Goal: Information Seeking & Learning: Learn about a topic

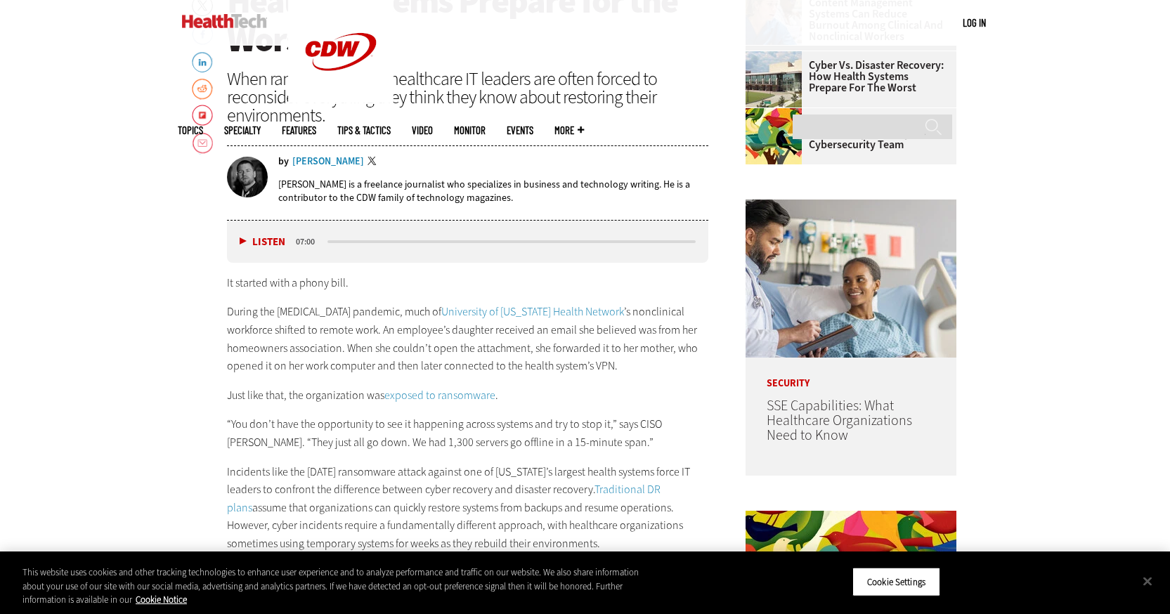
scroll to position [703, 0]
click at [406, 277] on p "It started with a phony bill." at bounding box center [468, 282] width 482 height 18
click at [400, 289] on p "It started with a phony bill." at bounding box center [468, 282] width 482 height 18
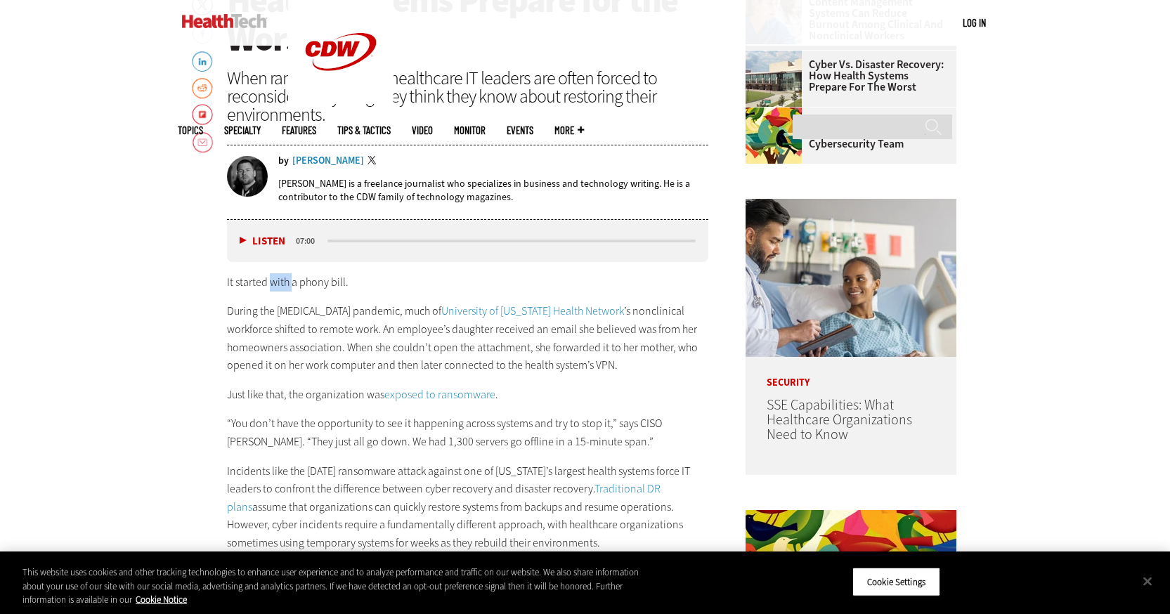
click at [372, 337] on p "During the [MEDICAL_DATA] pandemic, much of University of [US_STATE] Health Net…" at bounding box center [468, 338] width 482 height 72
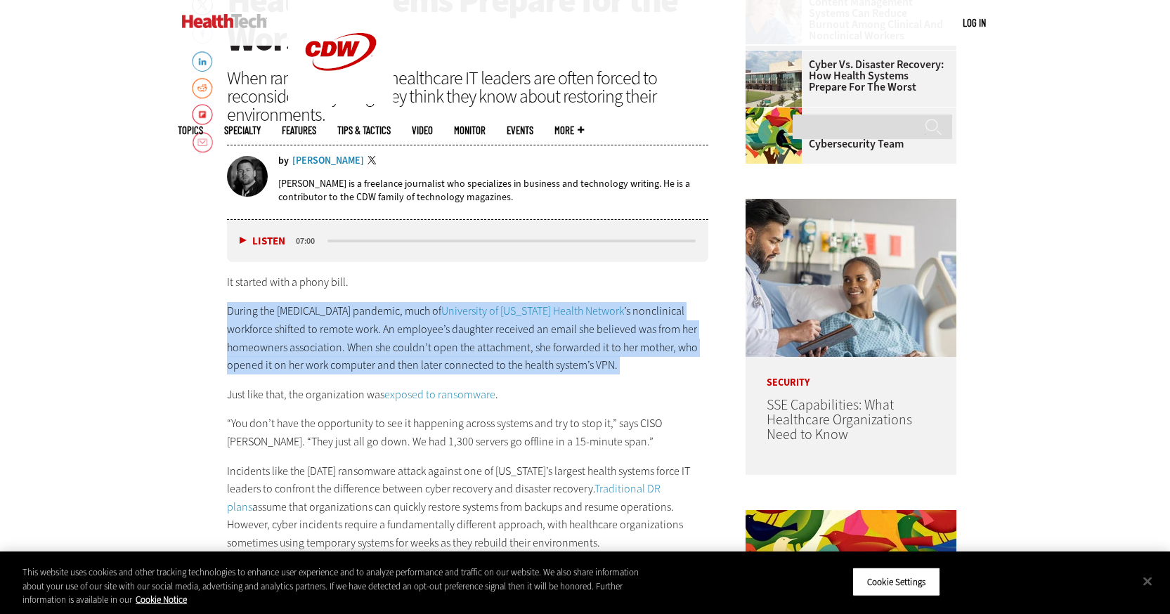
click at [372, 337] on p "During the [MEDICAL_DATA] pandemic, much of University of [US_STATE] Health Net…" at bounding box center [468, 338] width 482 height 72
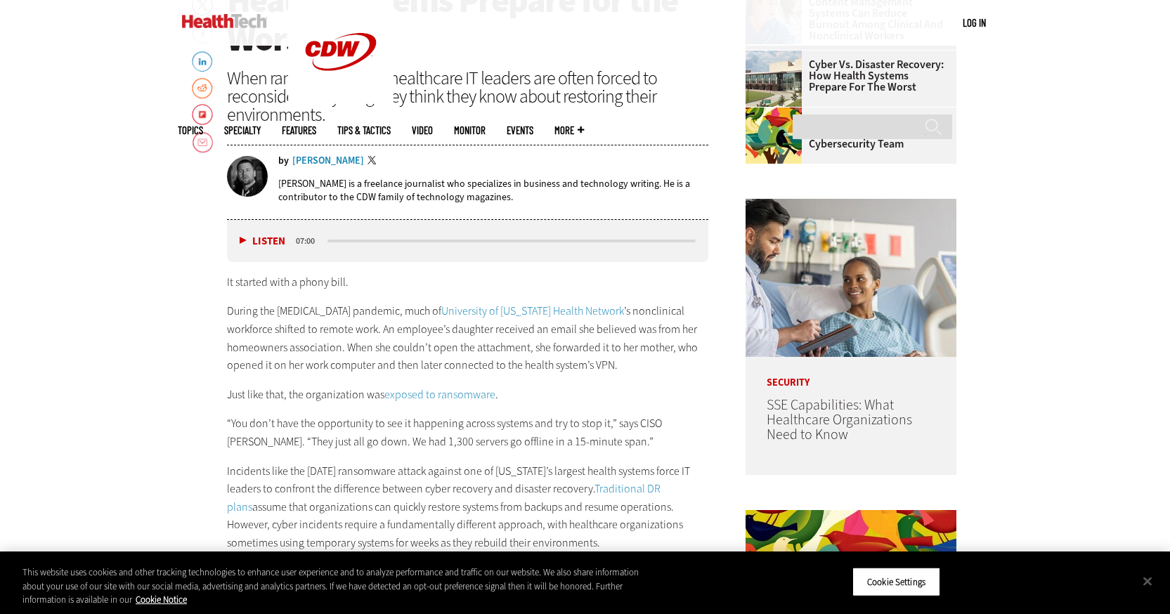
drag, startPoint x: 157, startPoint y: 259, endPoint x: 146, endPoint y: 269, distance: 14.9
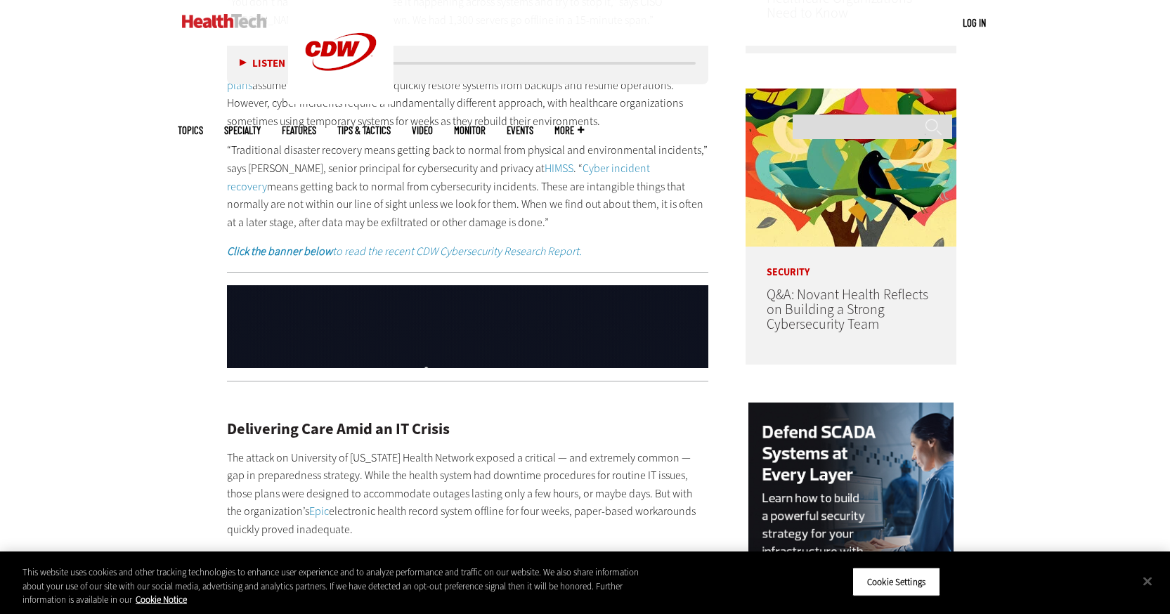
scroll to position [1336, 0]
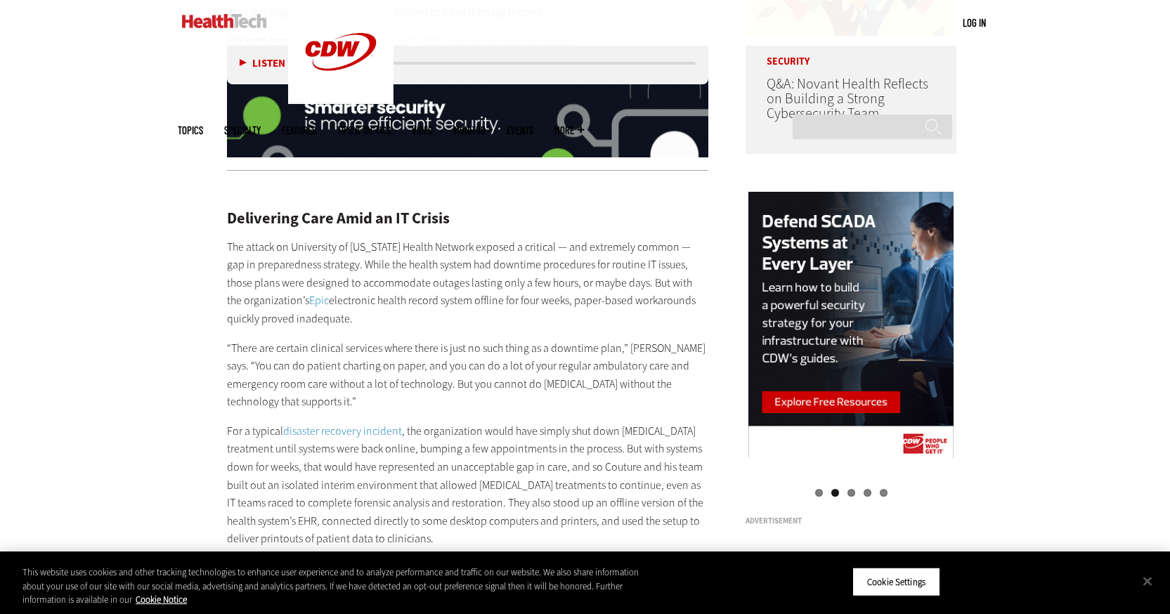
click at [534, 398] on p "“There are certain clinical services where there is just no such thing as a dow…" at bounding box center [468, 376] width 482 height 72
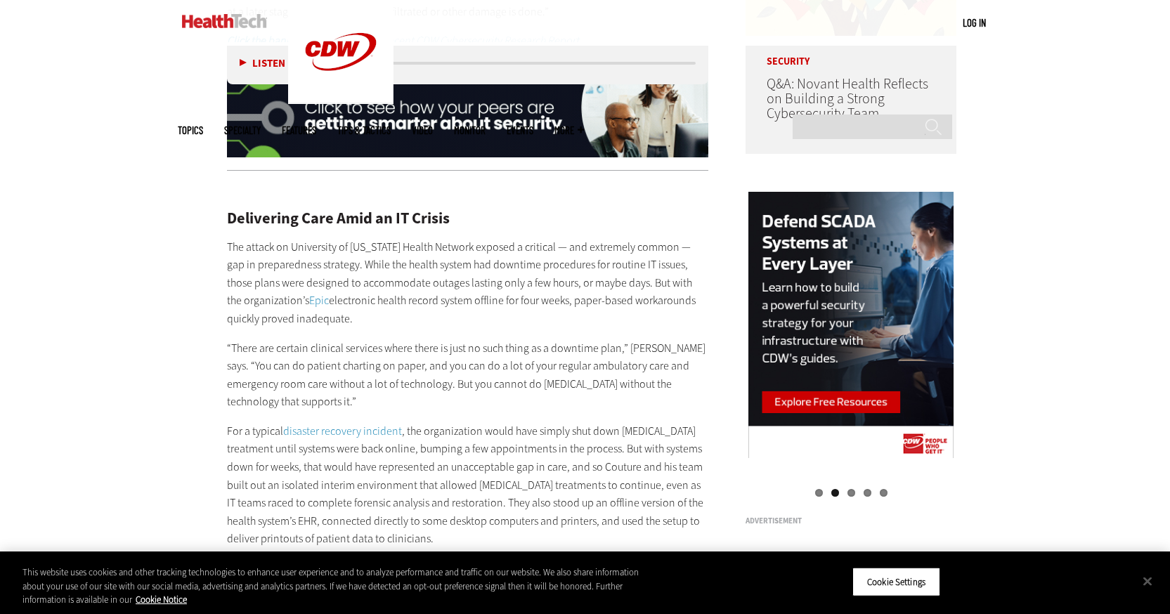
click at [445, 366] on p "“There are certain clinical services where there is just no such thing as a dow…" at bounding box center [468, 376] width 482 height 72
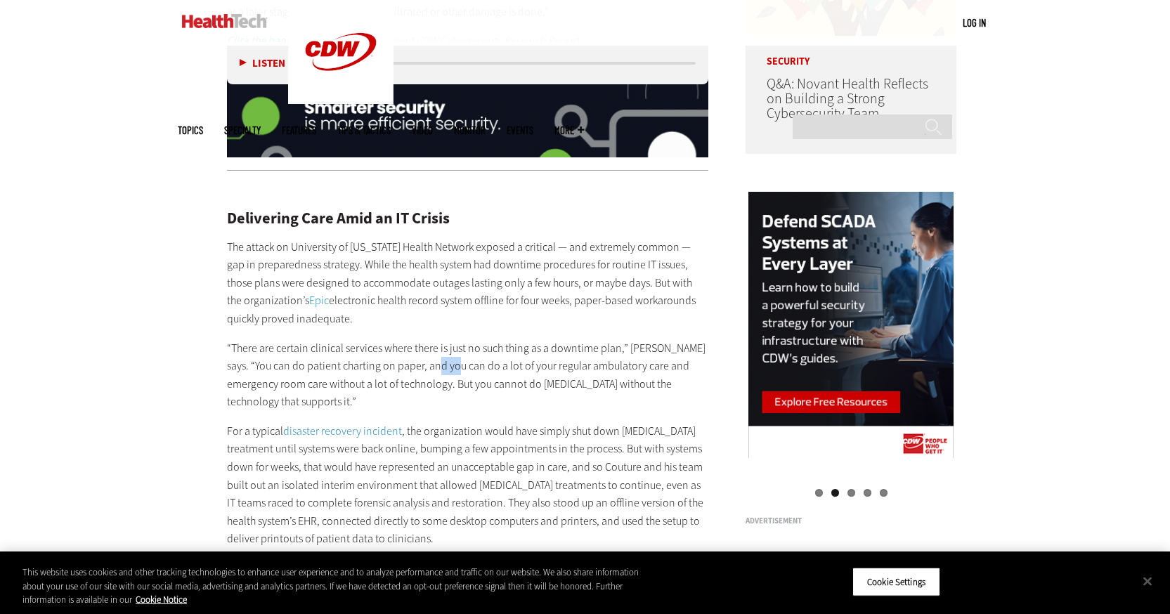
click at [444, 366] on p "“There are certain clinical services where there is just no such thing as a dow…" at bounding box center [468, 376] width 482 height 72
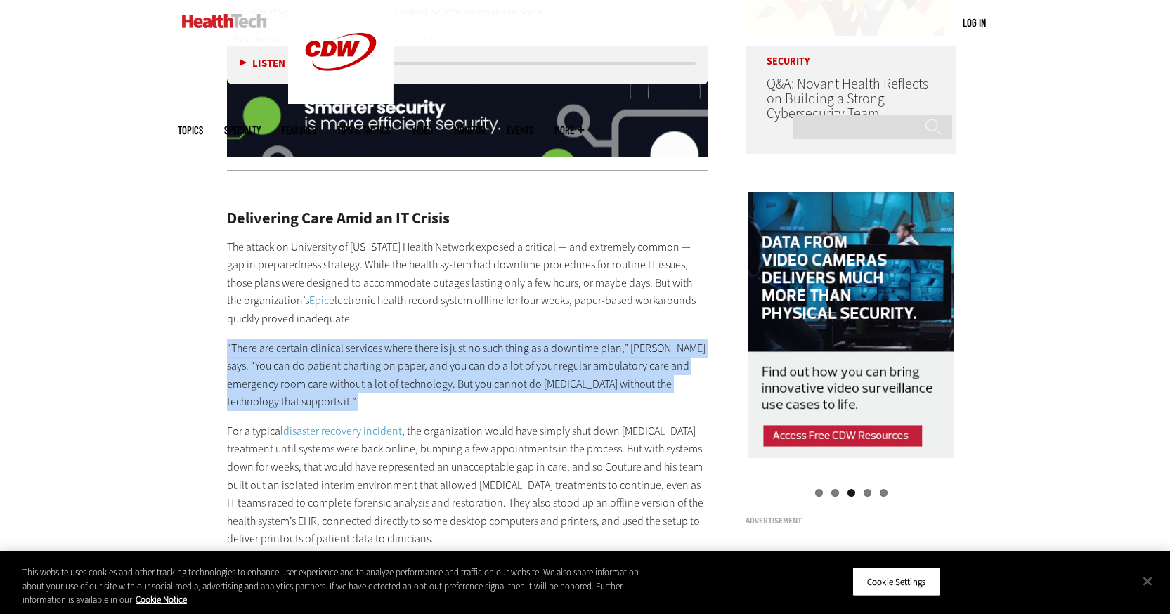
drag, startPoint x: 444, startPoint y: 366, endPoint x: 344, endPoint y: 356, distance: 100.3
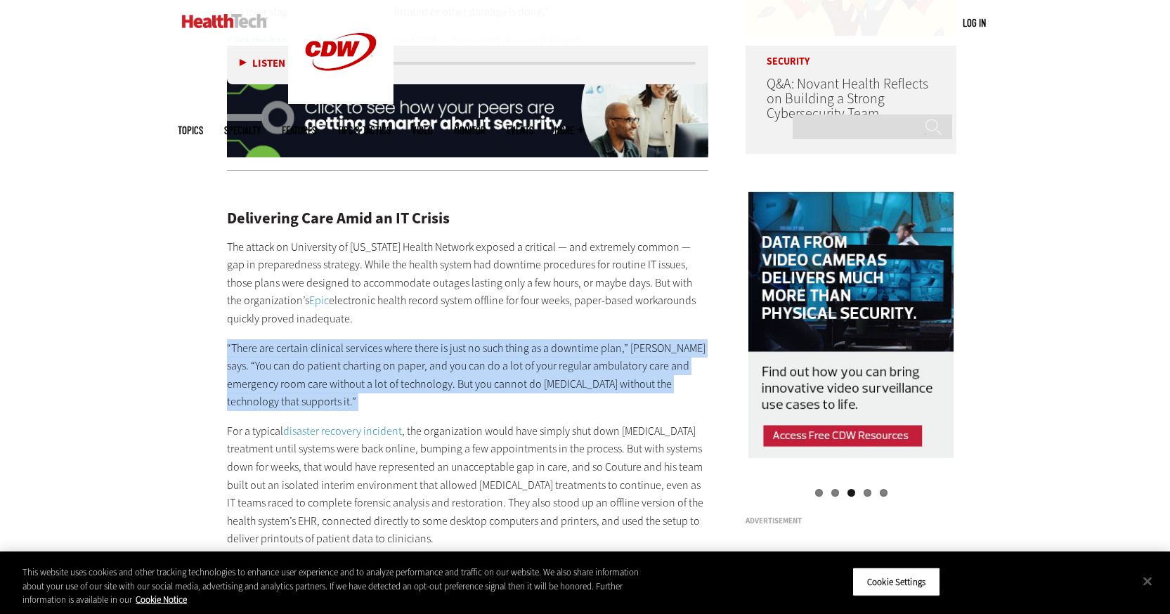
click at [344, 356] on p "“There are certain clinical services where there is just no such thing as a dow…" at bounding box center [468, 376] width 482 height 72
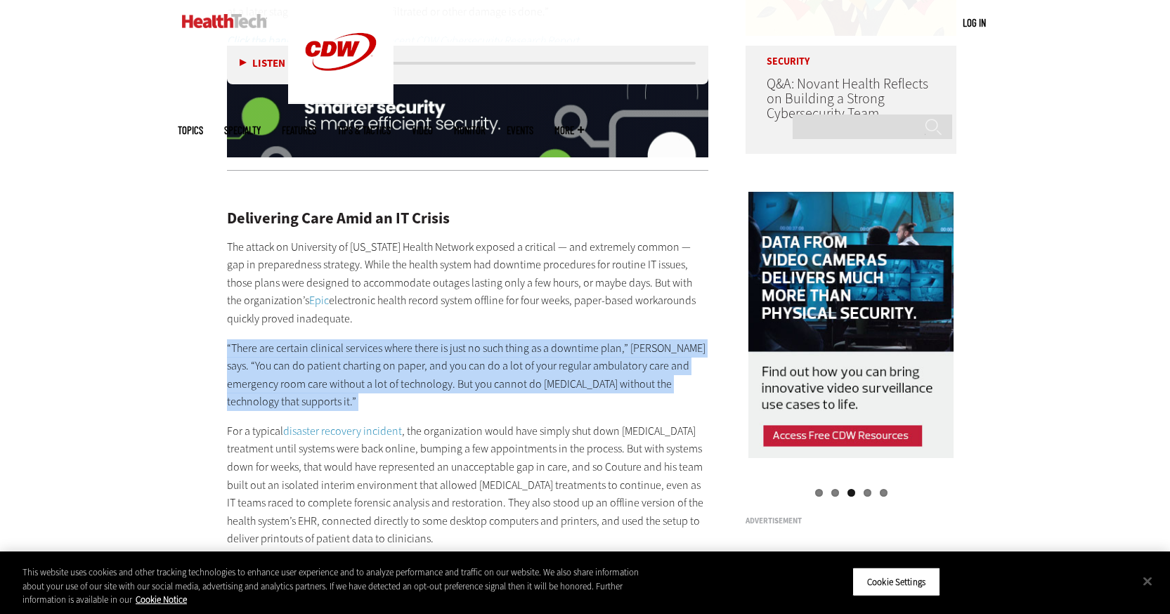
click at [344, 356] on p "“There are certain clinical services where there is just no such thing as a dow…" at bounding box center [468, 376] width 482 height 72
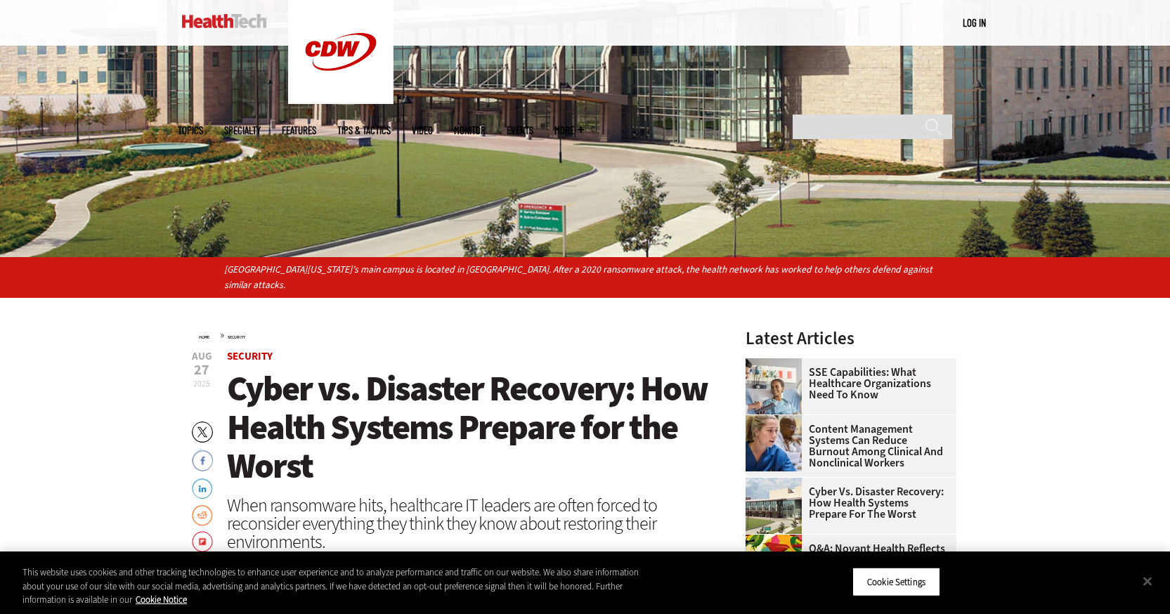
scroll to position [492, 0]
